Goal: Navigation & Orientation: Understand site structure

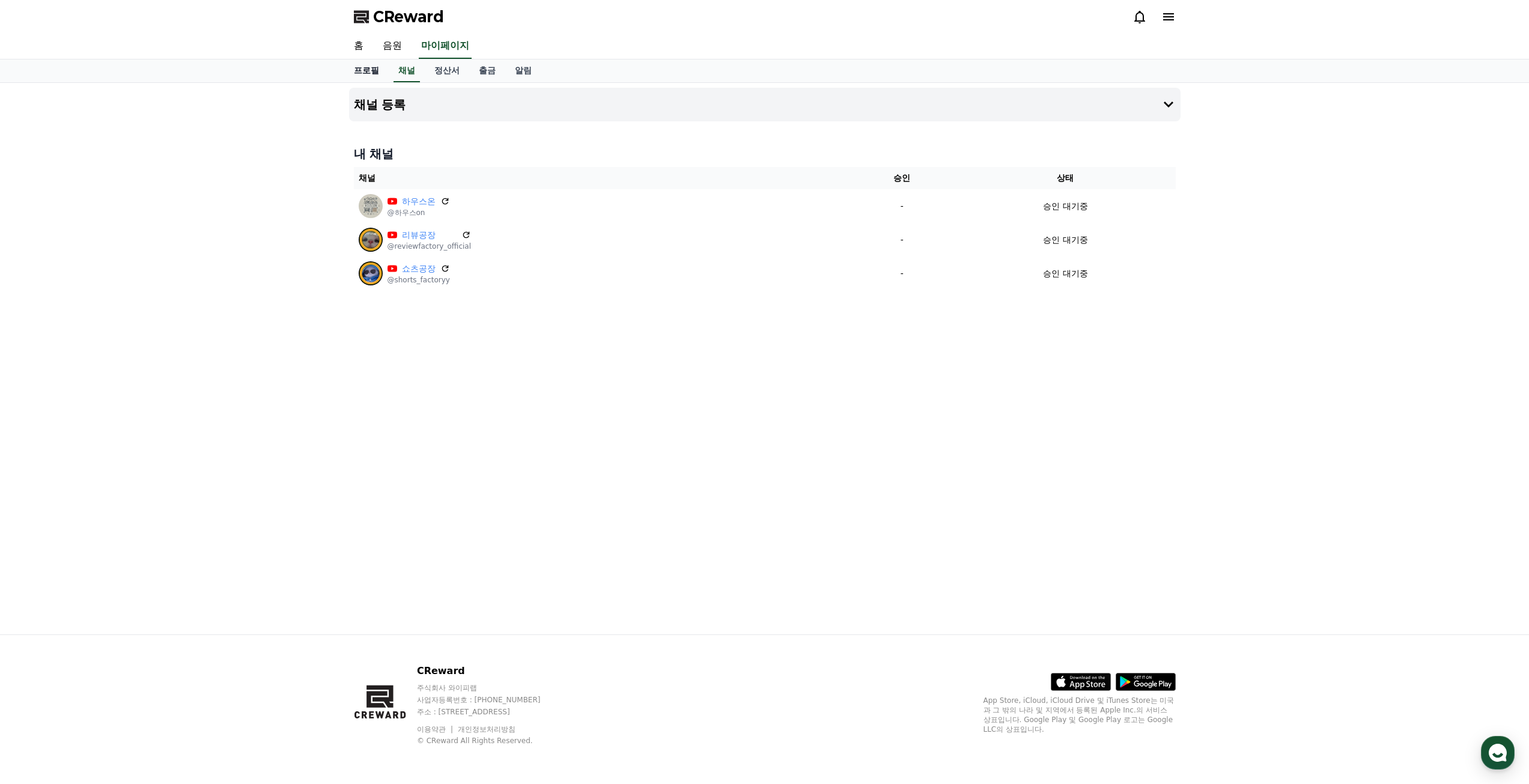
click at [362, 73] on link "프로필" at bounding box center [367, 71] width 44 height 23
select select "**********"
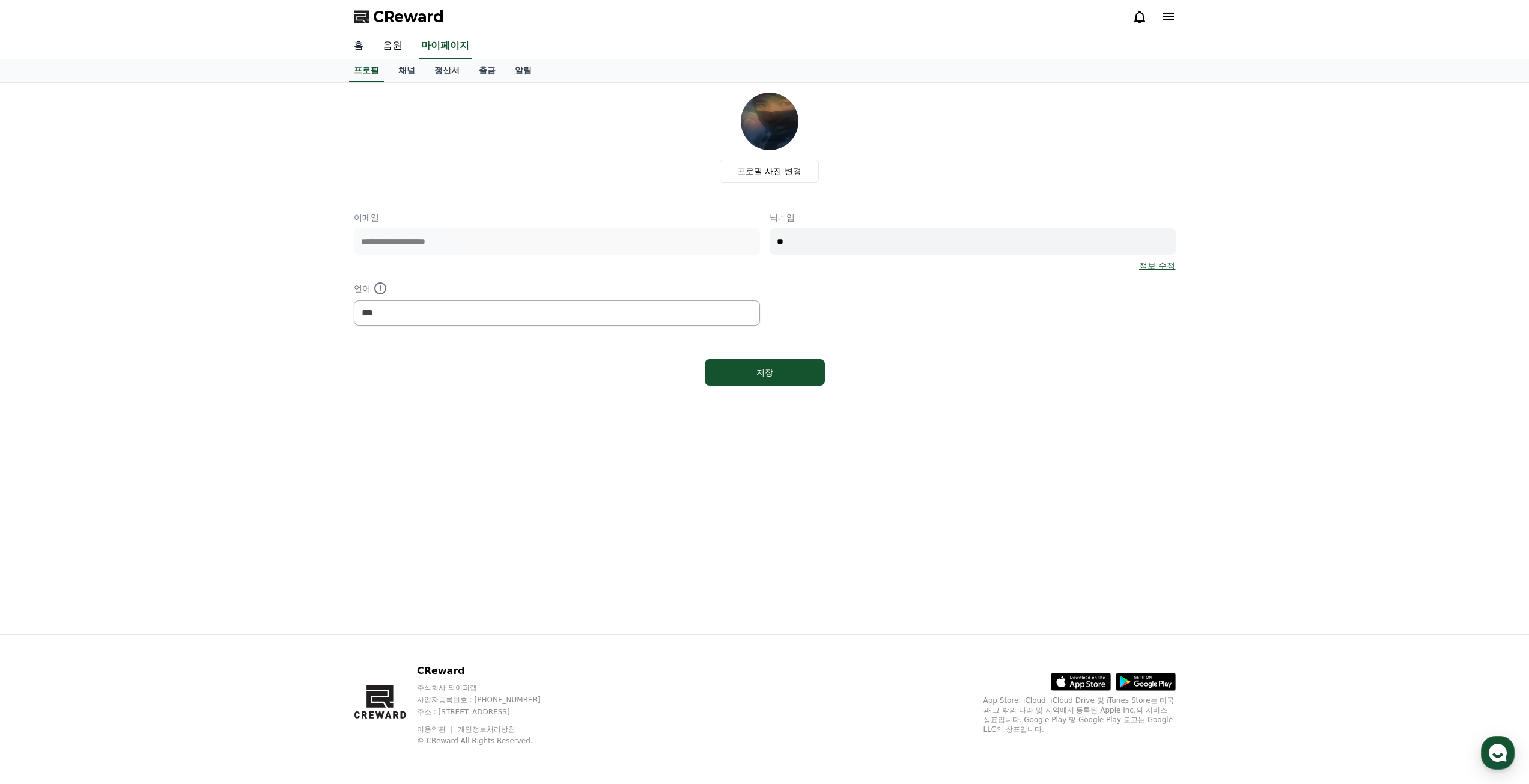
click at [363, 45] on link "홈" at bounding box center [359, 46] width 29 height 25
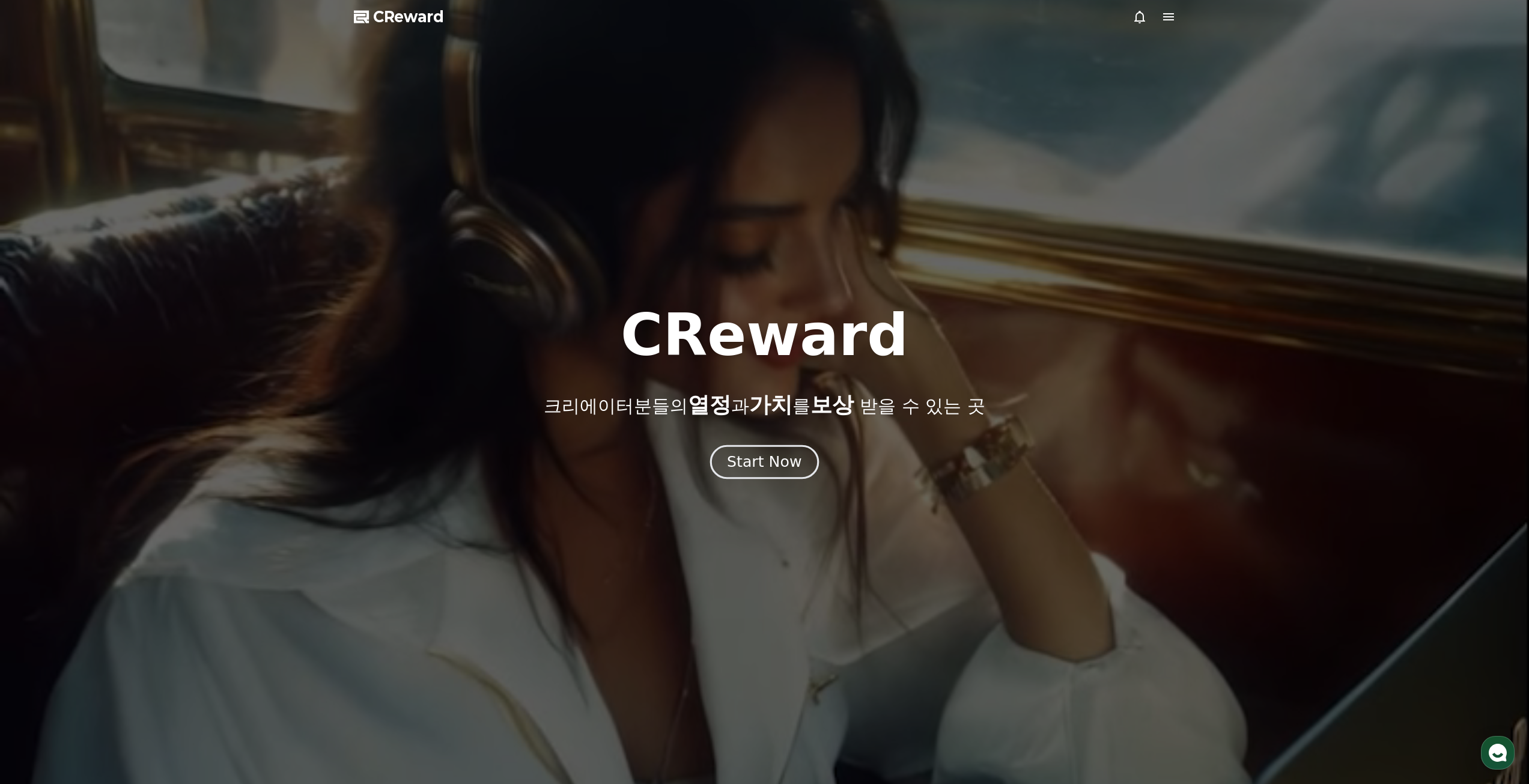
click at [795, 473] on button "Start Now" at bounding box center [765, 462] width 109 height 34
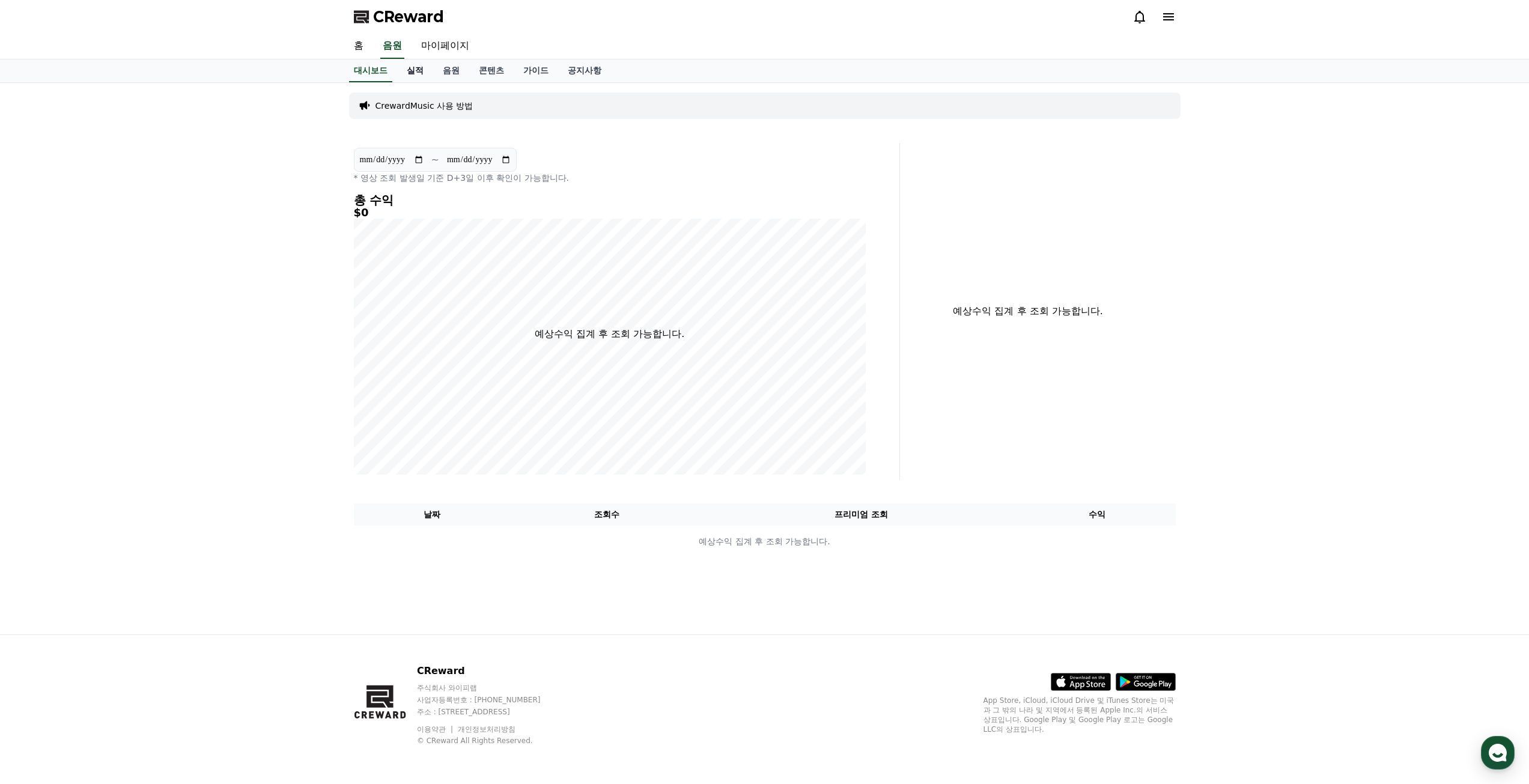
click at [414, 68] on link "실적" at bounding box center [415, 71] width 36 height 23
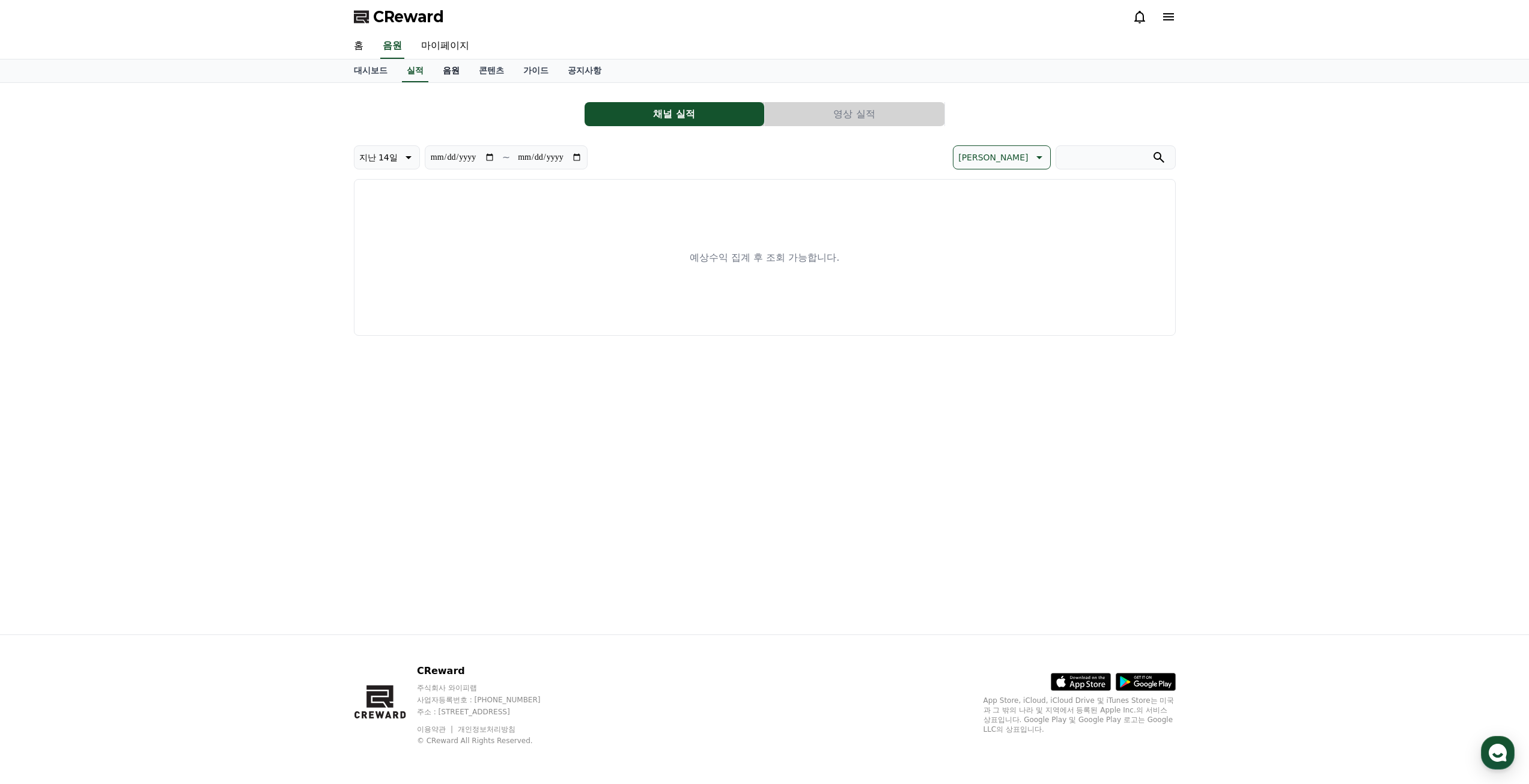
click at [459, 76] on link "음원" at bounding box center [451, 71] width 36 height 23
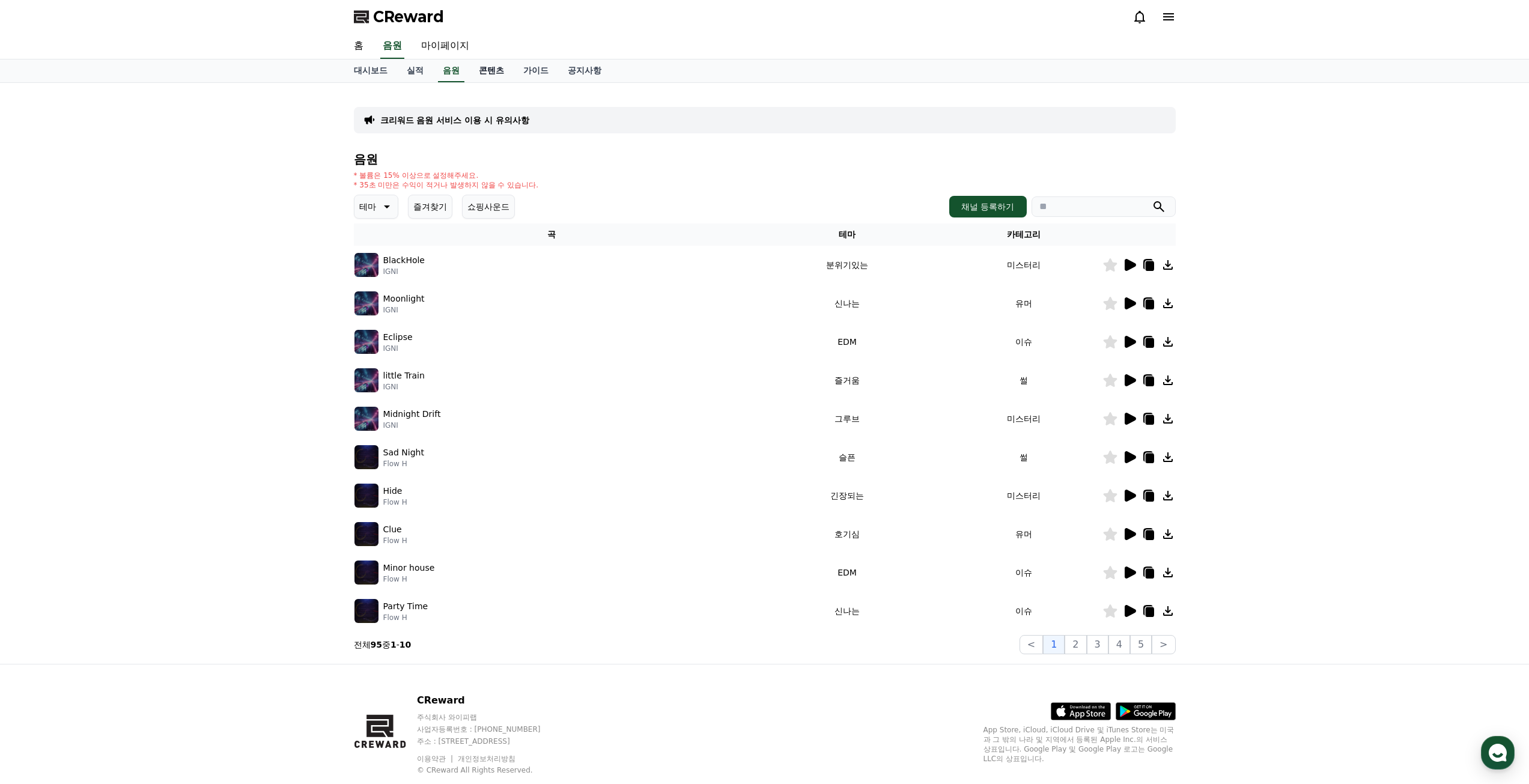
click at [496, 75] on link "콘텐츠" at bounding box center [491, 71] width 44 height 23
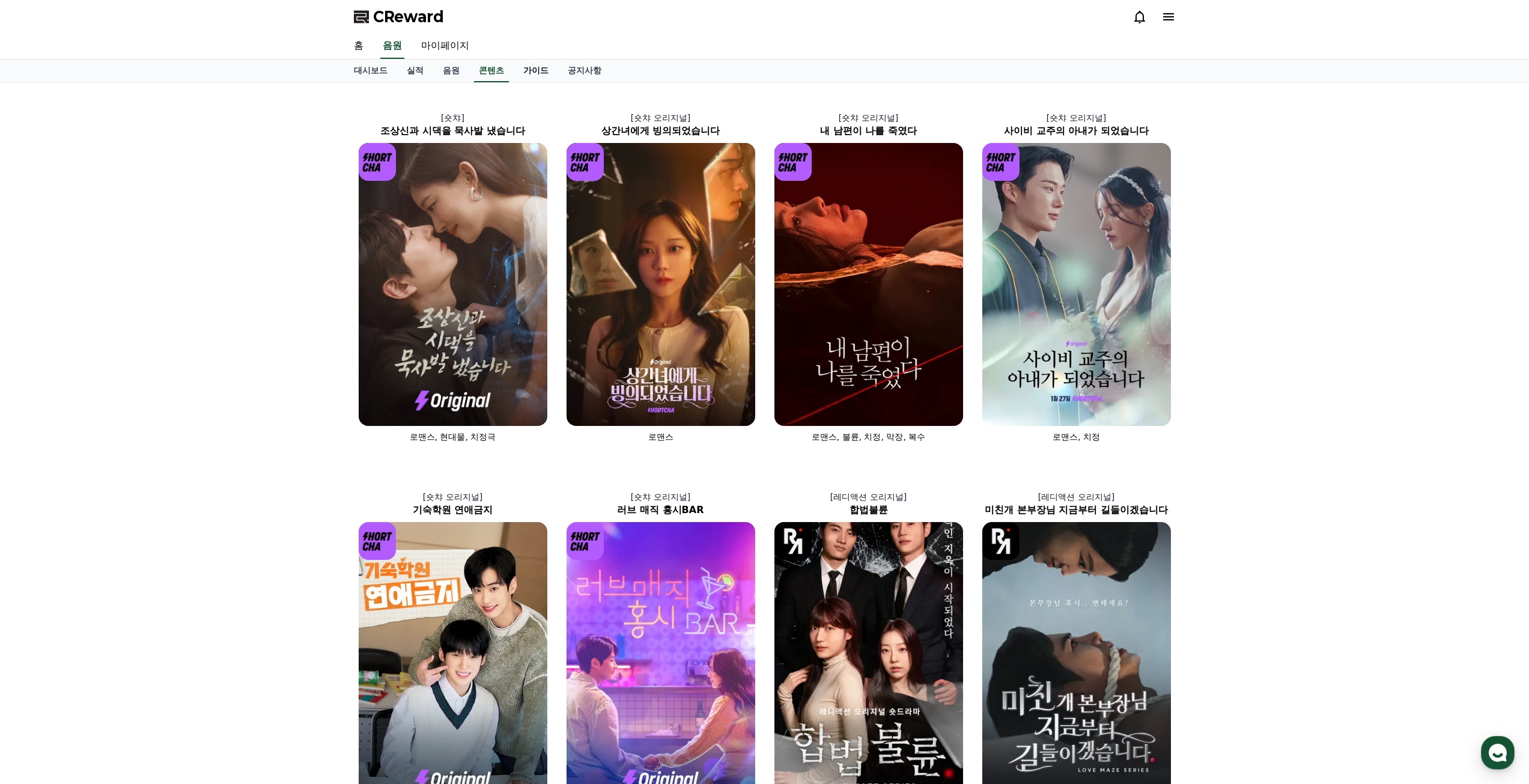
click at [532, 76] on link "가이드" at bounding box center [536, 71] width 44 height 23
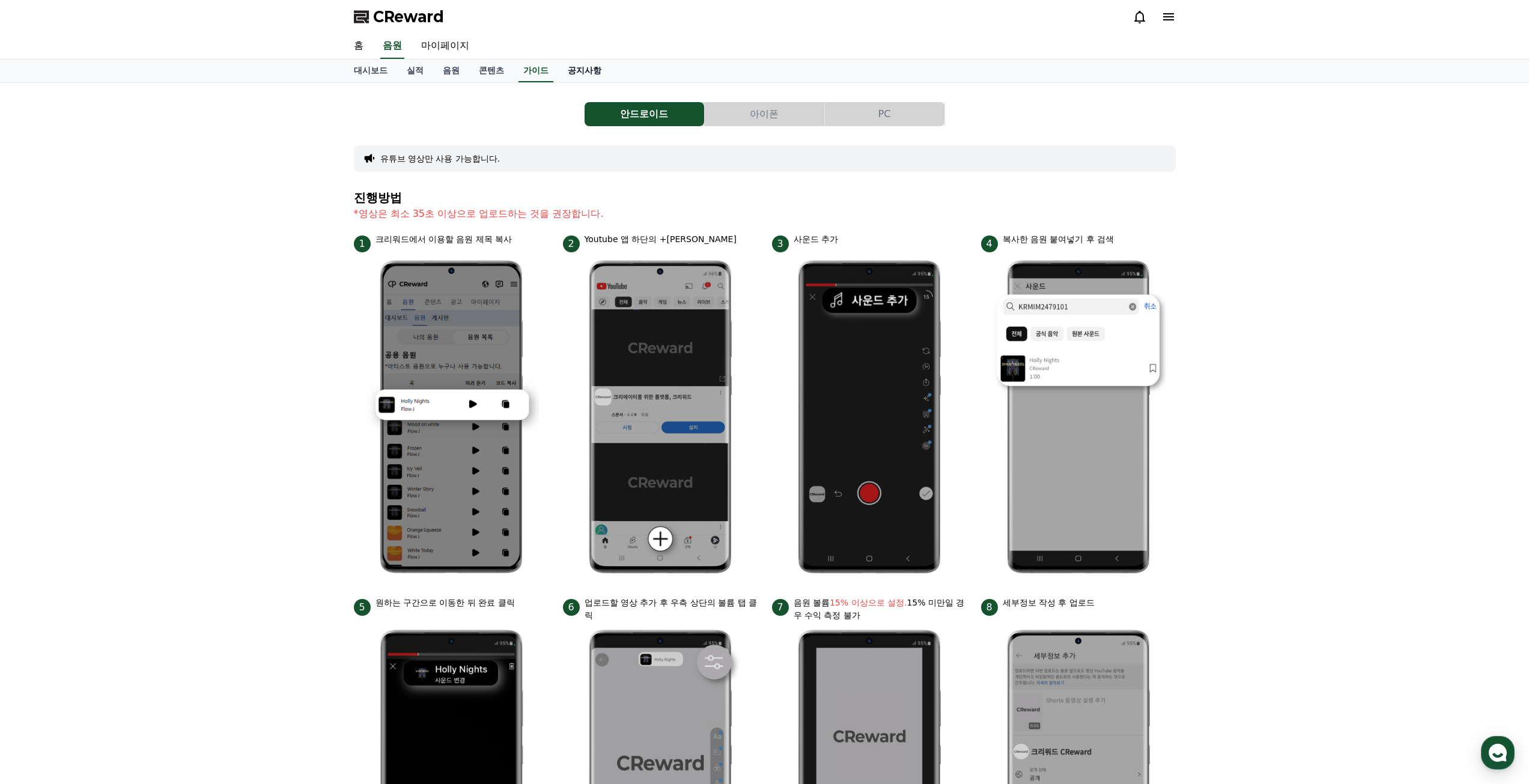
click at [579, 71] on link "공지사항" at bounding box center [585, 71] width 53 height 23
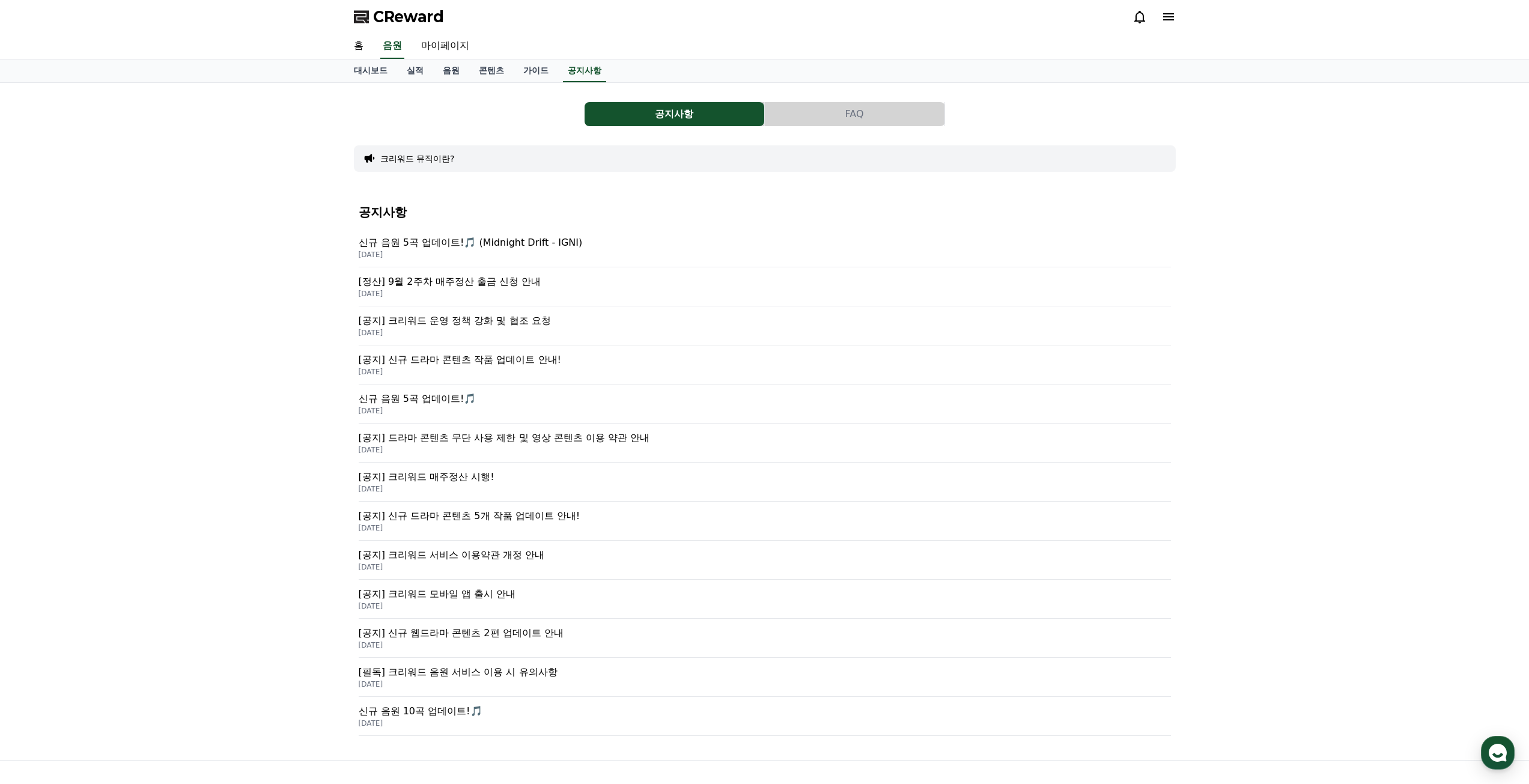
click at [503, 284] on p "[정산] 9월 2주차 매주정산 출금 신청 안내" at bounding box center [765, 281] width 812 height 15
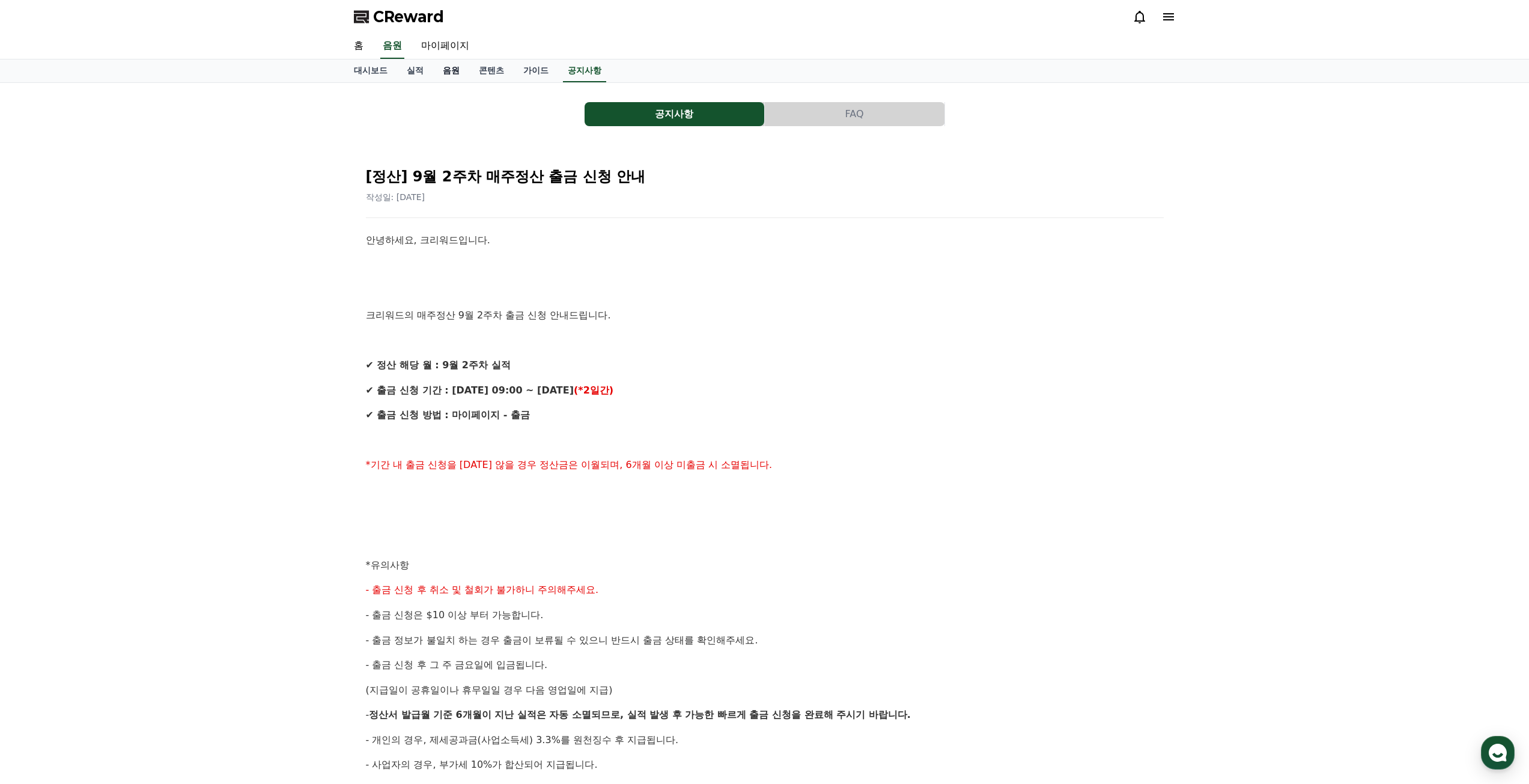
click at [453, 68] on link "음원" at bounding box center [451, 71] width 36 height 23
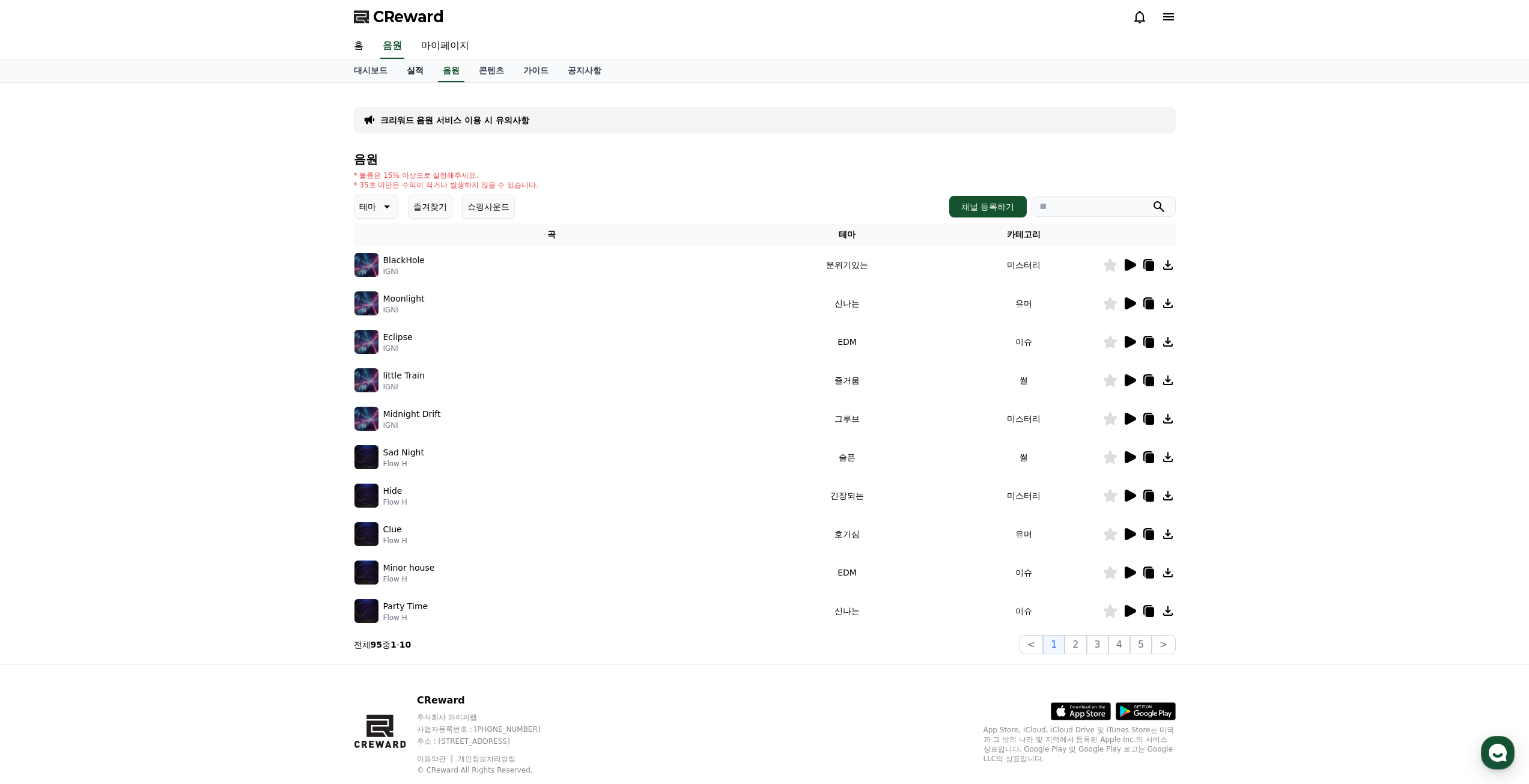
click at [418, 69] on link "실적" at bounding box center [415, 71] width 36 height 23
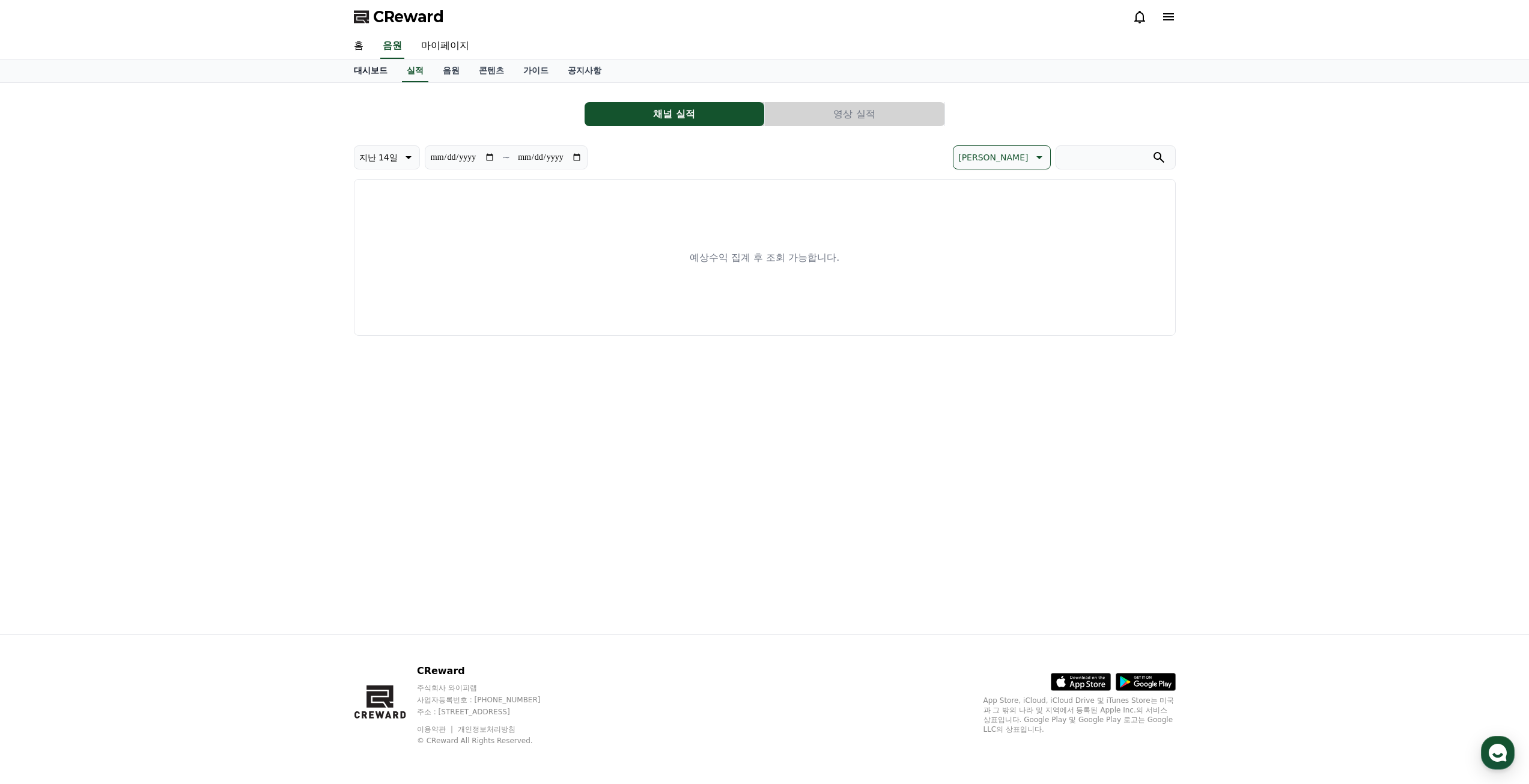
click at [381, 70] on link "대시보드" at bounding box center [371, 71] width 53 height 23
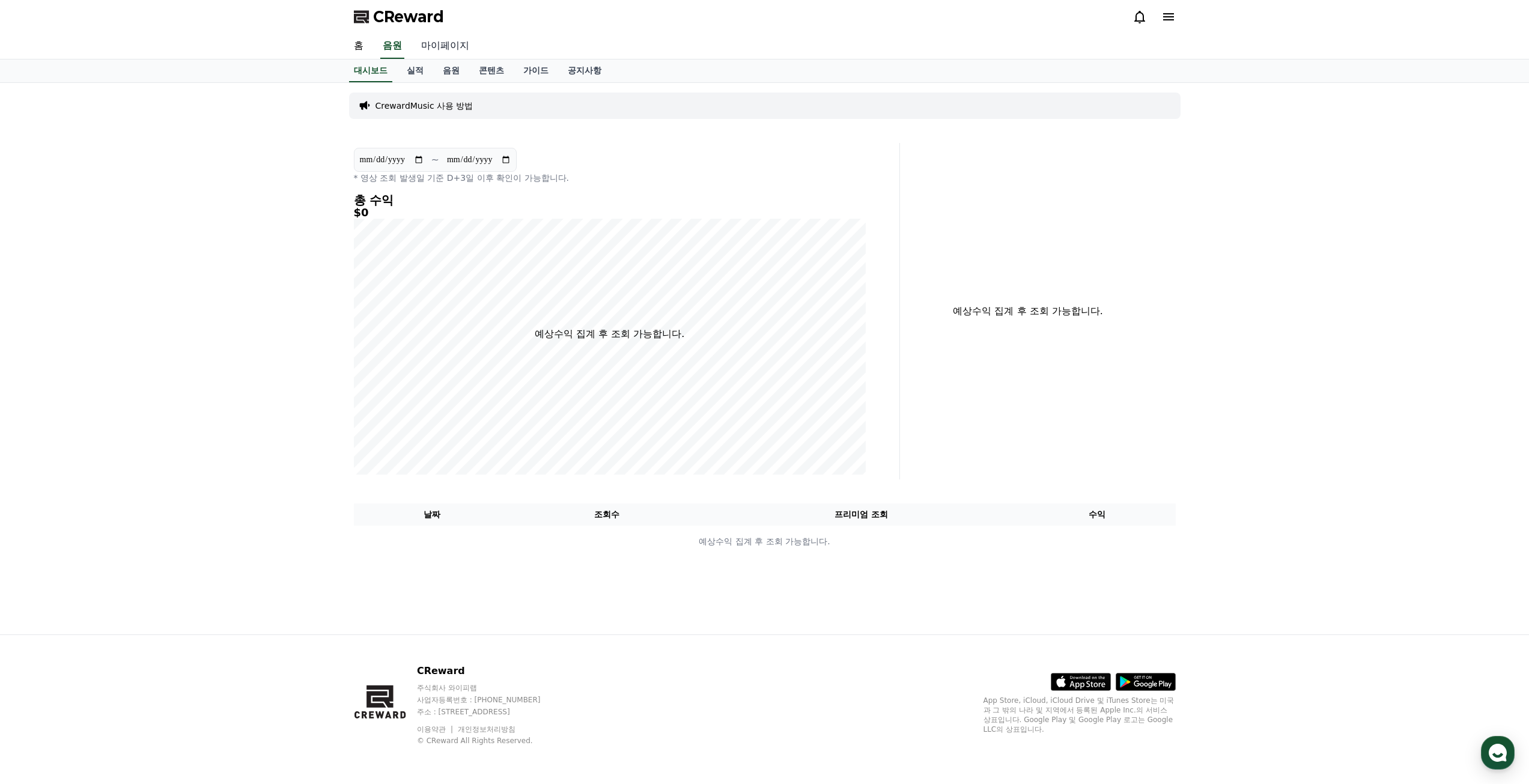
click at [437, 49] on link "마이페이지" at bounding box center [445, 46] width 67 height 25
select select "**********"
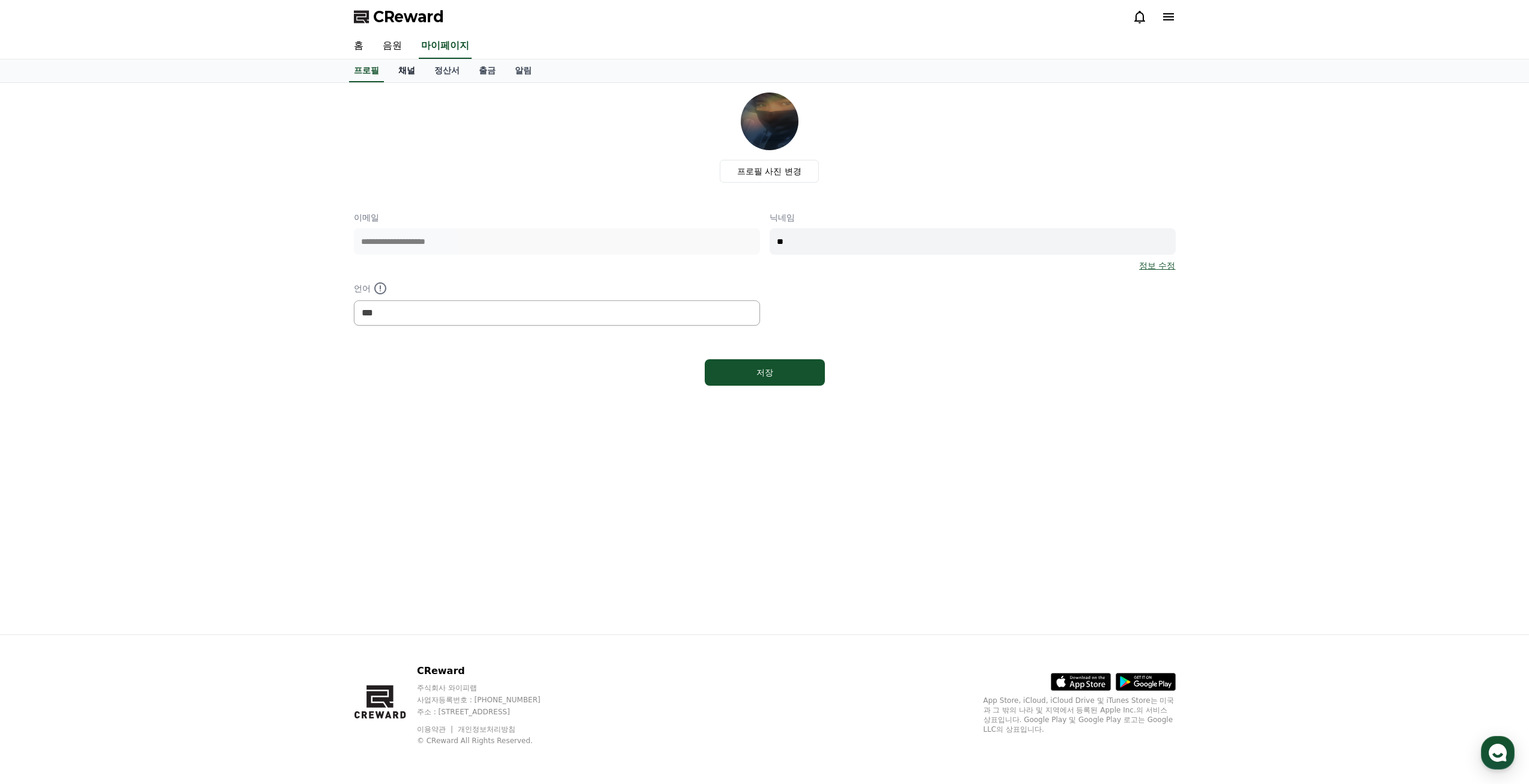
click at [408, 76] on link "채널" at bounding box center [406, 71] width 36 height 23
